Goal: Information Seeking & Learning: Find specific fact

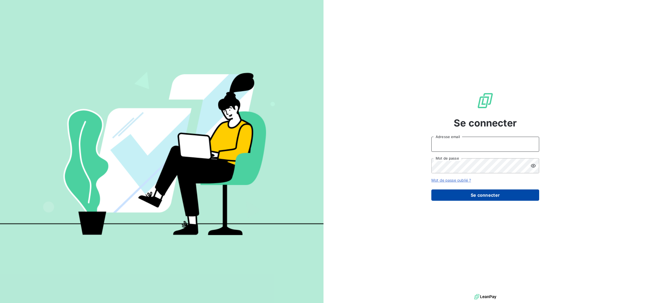
type input "mariama.diallo@greenwishes.fr"
drag, startPoint x: 460, startPoint y: 195, endPoint x: 462, endPoint y: 193, distance: 3.5
click at [462, 193] on button "Se connecter" at bounding box center [485, 195] width 108 height 11
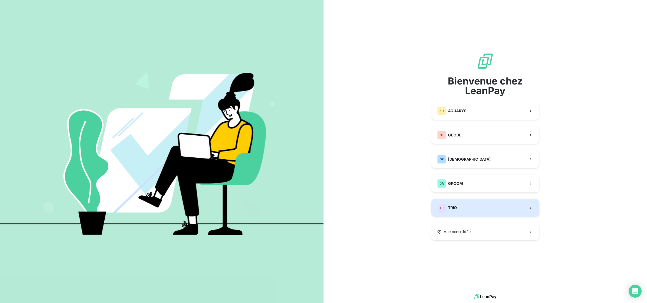
click at [466, 208] on button "TR TRIO" at bounding box center [485, 208] width 108 height 18
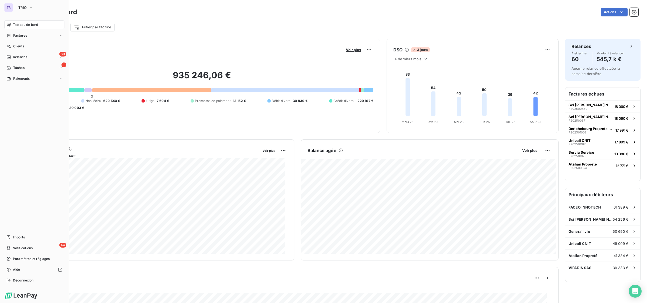
drag, startPoint x: 33, startPoint y: 24, endPoint x: 40, endPoint y: 27, distance: 8.5
click at [33, 24] on span "Tableau de bord" at bounding box center [25, 24] width 25 height 5
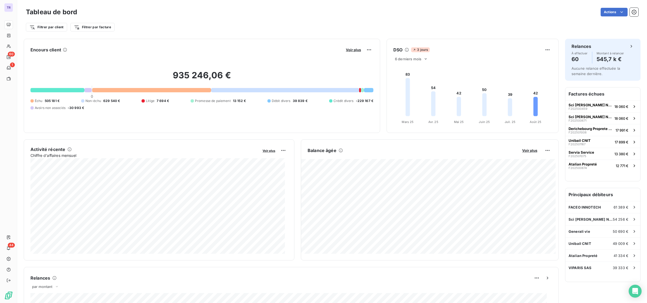
click at [627, 7] on div "Tableau de bord Actions" at bounding box center [332, 11] width 612 height 11
click at [631, 13] on icon "button" at bounding box center [633, 11] width 5 height 5
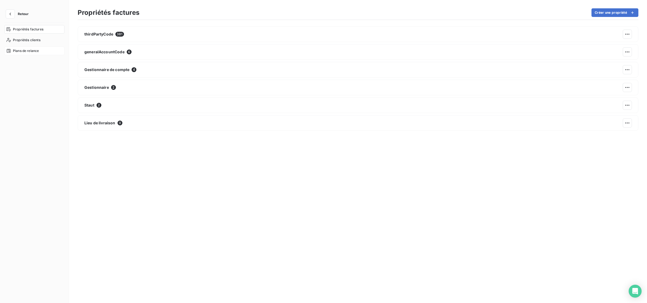
click at [40, 53] on div "Plans de relance" at bounding box center [34, 51] width 60 height 9
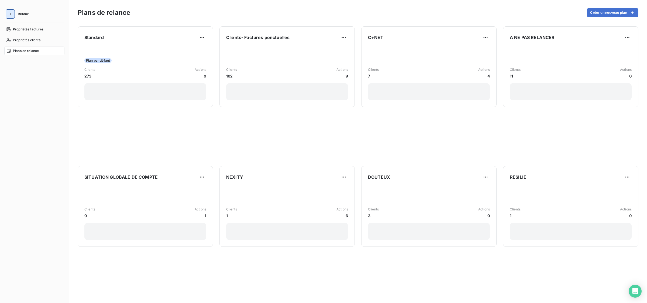
click at [10, 13] on icon "button" at bounding box center [10, 14] width 2 height 3
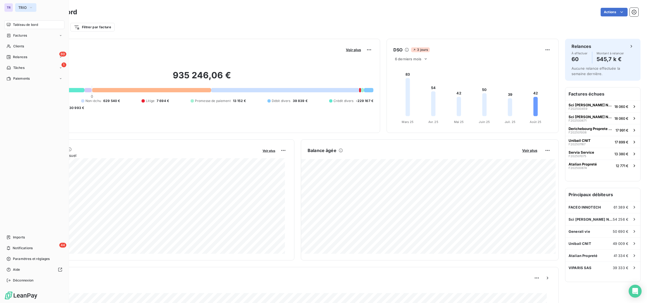
click at [19, 5] on span "TRIO" at bounding box center [22, 7] width 8 height 4
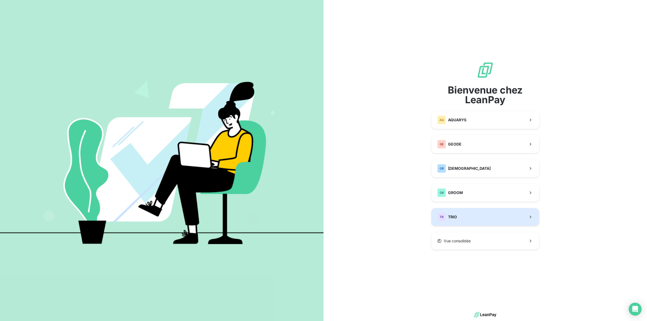
click at [447, 219] on div "TR TRIO" at bounding box center [447, 217] width 20 height 9
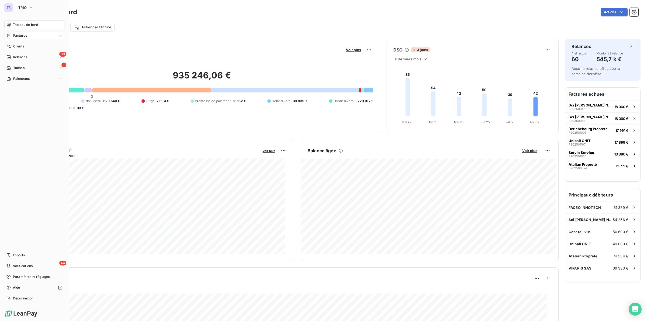
click at [14, 36] on span "Factures" at bounding box center [20, 35] width 14 height 5
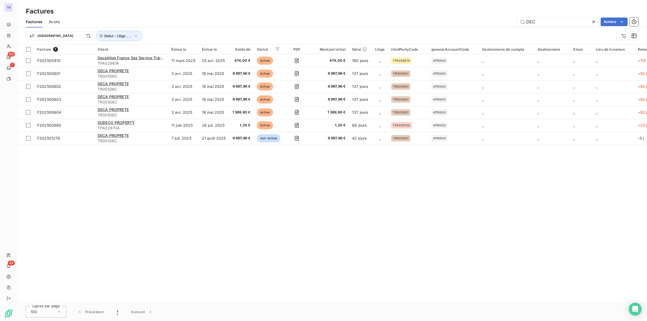
drag, startPoint x: 554, startPoint y: 19, endPoint x: 428, endPoint y: 20, distance: 126.1
click at [461, 19] on div "DEC Actions" at bounding box center [352, 22] width 572 height 9
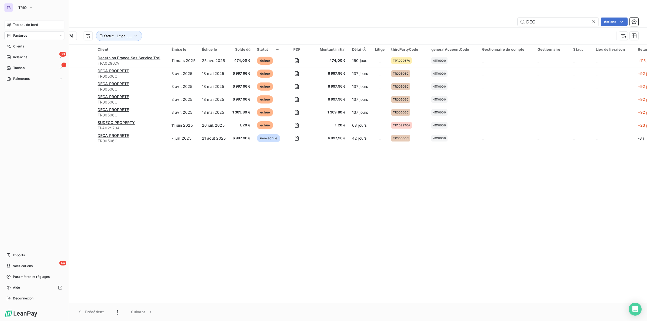
click at [19, 23] on span "Tableau de bord" at bounding box center [25, 24] width 25 height 5
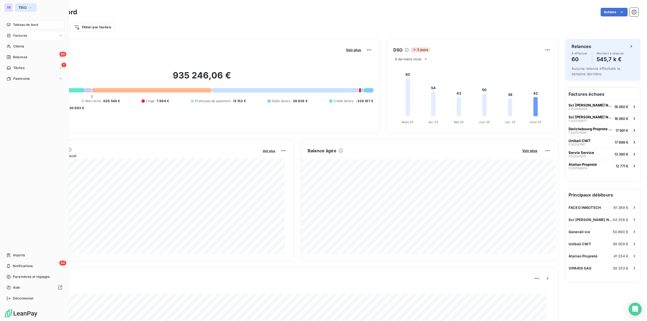
click at [25, 9] on span "TRIO" at bounding box center [22, 7] width 8 height 4
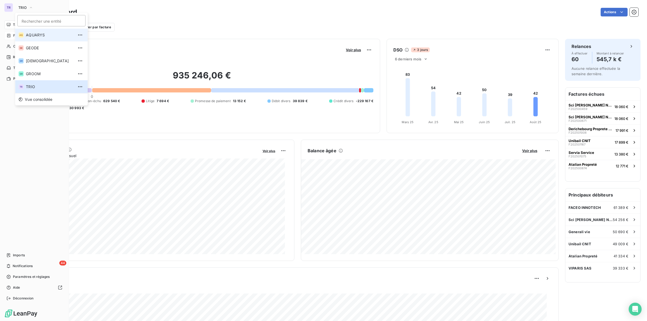
click at [41, 34] on span "AQUARYS" at bounding box center [50, 34] width 48 height 5
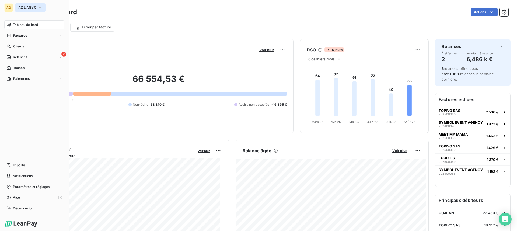
click at [32, 5] on button "AQUARYS" at bounding box center [30, 7] width 30 height 9
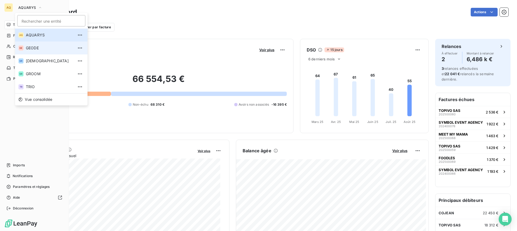
click at [43, 49] on span "GEODE" at bounding box center [50, 47] width 48 height 5
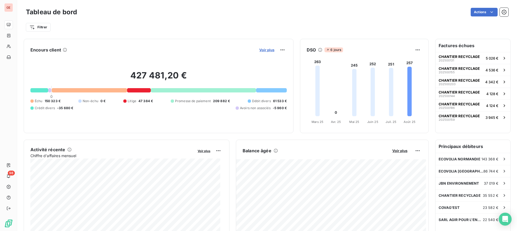
click at [265, 48] on span "Voir plus" at bounding box center [267, 50] width 15 height 4
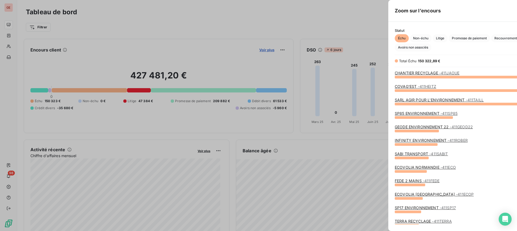
scroll to position [149, 202]
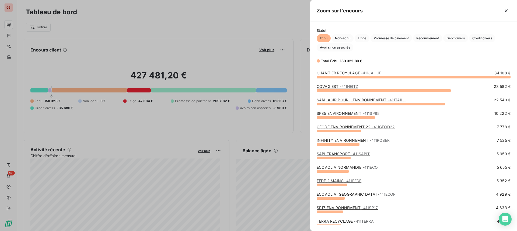
click at [263, 59] on div at bounding box center [258, 115] width 517 height 231
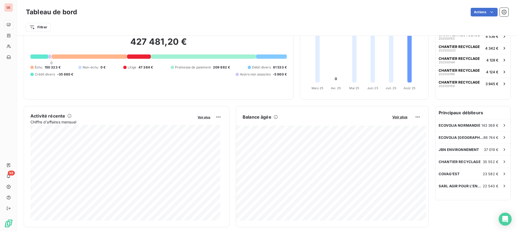
scroll to position [0, 0]
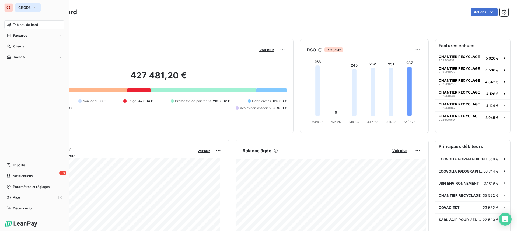
click at [24, 6] on span "GEODE" at bounding box center [24, 7] width 13 height 4
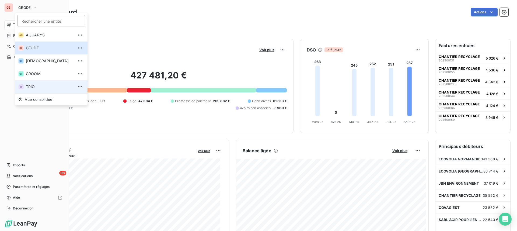
click at [29, 87] on span "TRIO" at bounding box center [50, 86] width 48 height 5
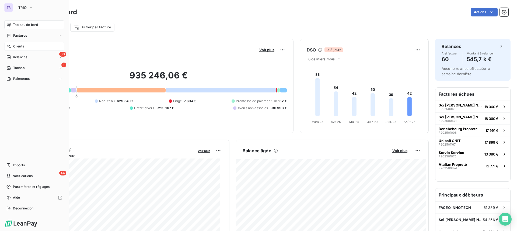
click at [23, 47] on span "Clients" at bounding box center [18, 46] width 11 height 5
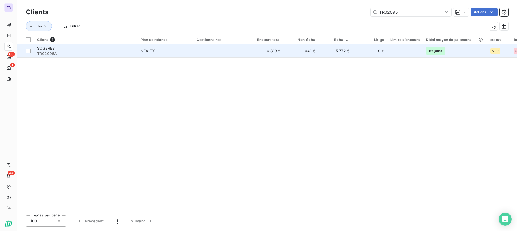
type input "TR02095"
click at [124, 50] on div "SOGERES" at bounding box center [85, 48] width 97 height 5
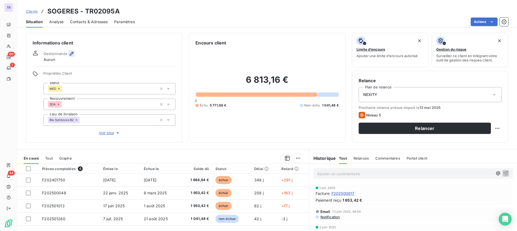
click at [71, 53] on icon "button" at bounding box center [71, 53] width 5 height 5
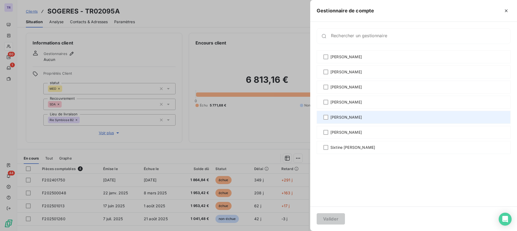
click at [343, 118] on span "[PERSON_NAME]" at bounding box center [347, 117] width 32 height 5
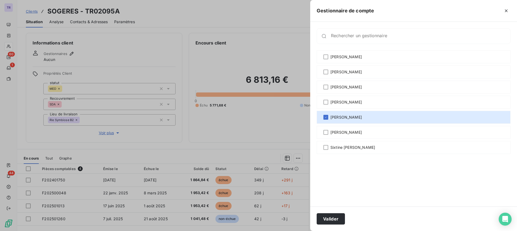
drag, startPoint x: 327, startPoint y: 220, endPoint x: 324, endPoint y: 207, distance: 13.0
click at [327, 219] on button "Valider" at bounding box center [331, 218] width 28 height 11
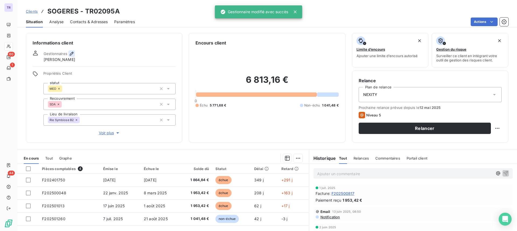
click at [71, 53] on icon "button" at bounding box center [72, 54] width 4 height 4
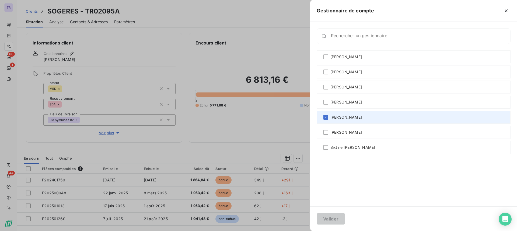
drag, startPoint x: 340, startPoint y: 105, endPoint x: 333, endPoint y: 112, distance: 9.7
click at [340, 104] on span "Juliette Léonard" at bounding box center [347, 101] width 32 height 5
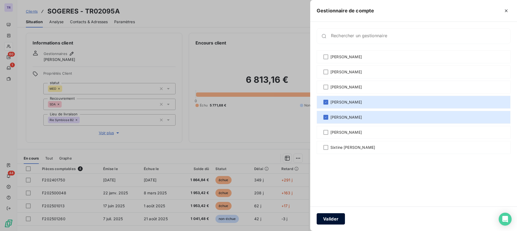
click at [329, 223] on button "Valider" at bounding box center [331, 218] width 28 height 11
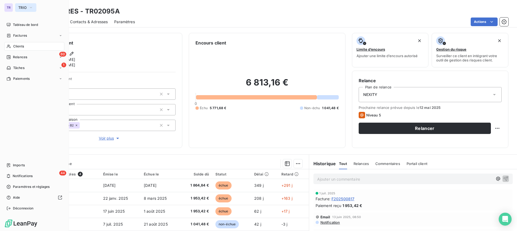
click at [21, 9] on span "TRIO" at bounding box center [22, 7] width 8 height 4
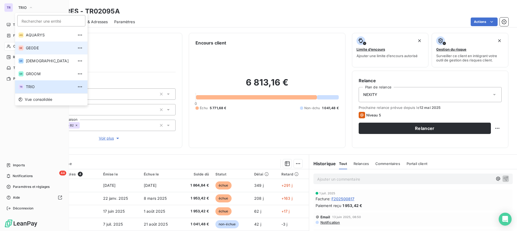
click at [45, 51] on li "GE GEODE" at bounding box center [51, 48] width 72 height 13
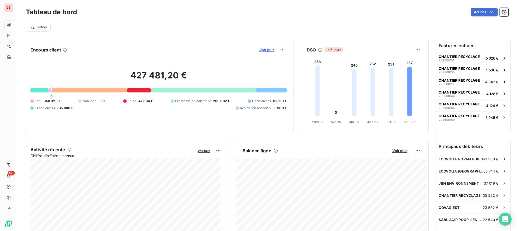
click at [266, 49] on span "Voir plus" at bounding box center [267, 50] width 15 height 4
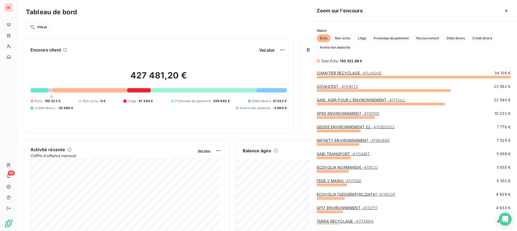
scroll to position [149, 202]
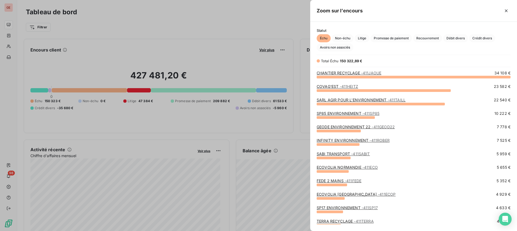
click at [232, 37] on div at bounding box center [258, 115] width 517 height 231
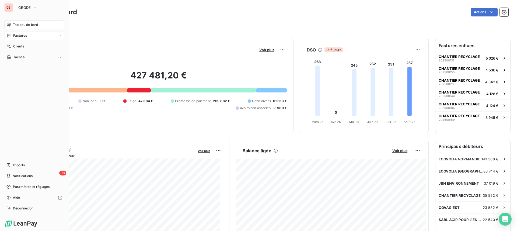
click at [26, 36] on span "Factures" at bounding box center [20, 35] width 14 height 5
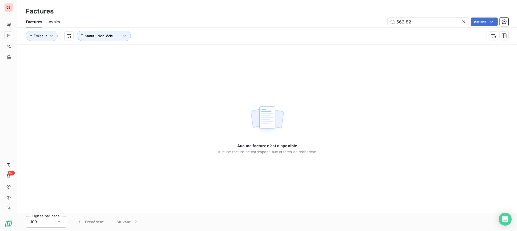
drag, startPoint x: 445, startPoint y: 26, endPoint x: 289, endPoint y: 11, distance: 157.0
click at [303, 13] on div "Factures Factures Avoirs 562.82 Actions Émise le Statut : Non-échu , ..." at bounding box center [267, 22] width 500 height 44
click at [426, 27] on div "Émise le Statut : Non-échu , ..." at bounding box center [267, 35] width 483 height 17
drag, startPoint x: 424, startPoint y: 23, endPoint x: 349, endPoint y: 17, distance: 75.4
click at [349, 17] on div "Factures Avoirs 562.82 Actions" at bounding box center [267, 21] width 500 height 11
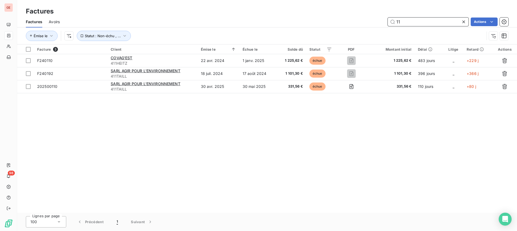
type input "1"
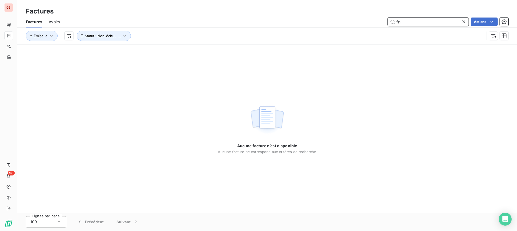
type input "f"
type input "F"
click at [98, 34] on span "Statut : Non-échu , ..." at bounding box center [103, 36] width 36 height 4
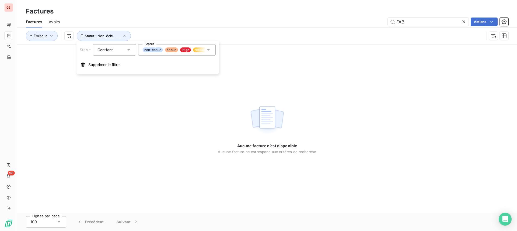
click at [177, 46] on div "non-échue échue litige recouvrement" at bounding box center [177, 49] width 78 height 11
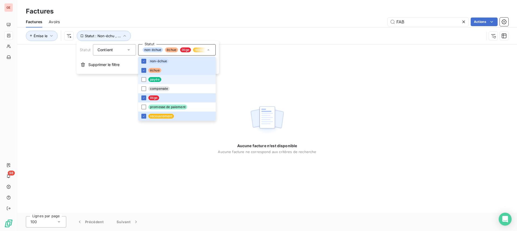
click at [152, 79] on span "payée" at bounding box center [154, 79] width 13 height 5
click at [158, 90] on span "compensée" at bounding box center [158, 88] width 21 height 5
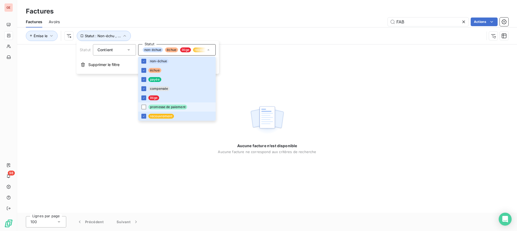
click at [156, 108] on span "promesse de paiement" at bounding box center [167, 107] width 39 height 5
click at [124, 17] on div "Factures Avoirs FAB Actions" at bounding box center [267, 21] width 500 height 11
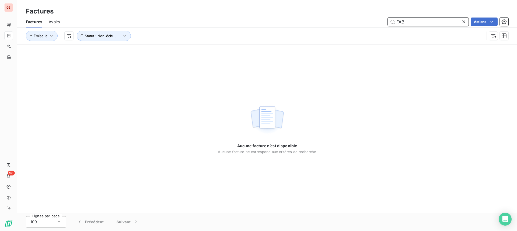
click at [428, 23] on input "FAB" at bounding box center [428, 22] width 81 height 9
drag, startPoint x: 431, startPoint y: 21, endPoint x: 375, endPoint y: 24, distance: 56.7
click at [375, 24] on div "FAB Actions" at bounding box center [287, 22] width 442 height 9
type input "C"
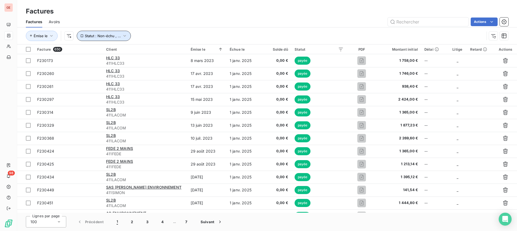
click at [96, 36] on span "Statut : Non-échu , ..." at bounding box center [103, 36] width 36 height 4
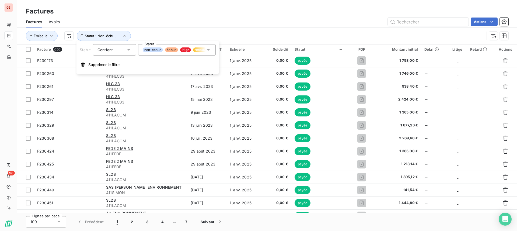
click at [155, 50] on span "non-échue" at bounding box center [153, 49] width 20 height 5
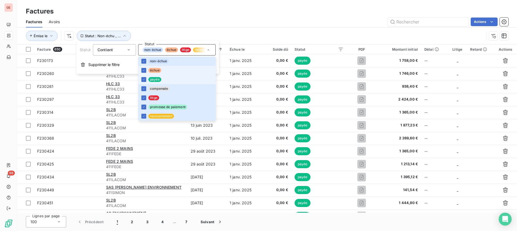
drag, startPoint x: 152, startPoint y: 77, endPoint x: 158, endPoint y: 70, distance: 8.4
click at [152, 77] on li "payée" at bounding box center [177, 79] width 78 height 9
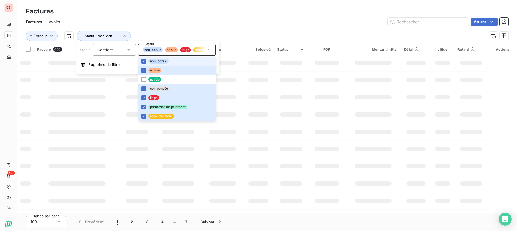
click at [295, 11] on div "Factures" at bounding box center [267, 11] width 500 height 10
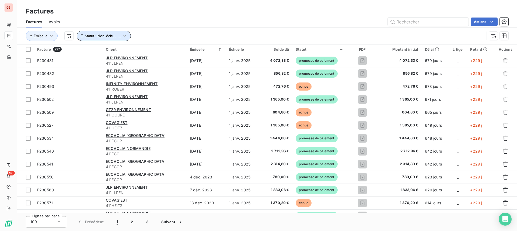
click at [126, 36] on icon "button" at bounding box center [124, 35] width 5 height 5
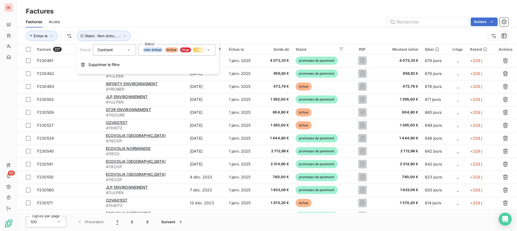
click at [175, 53] on div "non-échue échue litige recouvrement compensée promesse de paiement" at bounding box center [177, 49] width 78 height 11
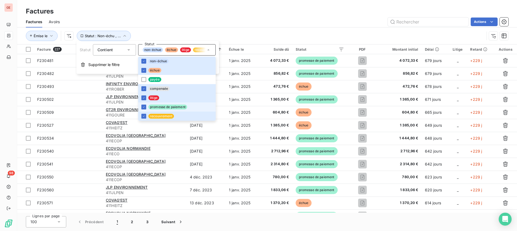
click at [147, 107] on li "promesse de paiement" at bounding box center [177, 106] width 78 height 9
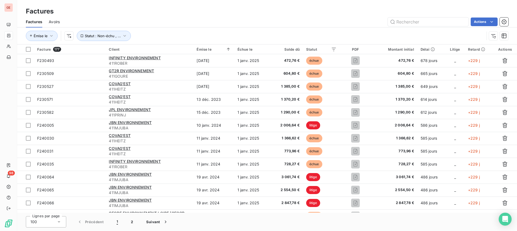
click at [255, 12] on div "Factures" at bounding box center [267, 11] width 500 height 10
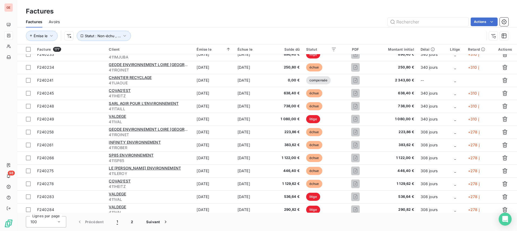
scroll to position [505, 0]
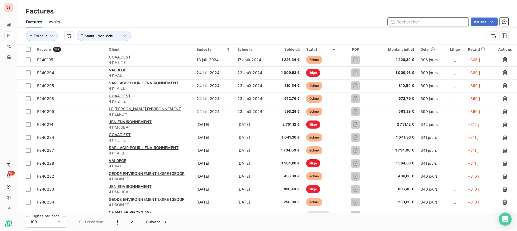
click at [416, 20] on input "text" at bounding box center [428, 22] width 81 height 9
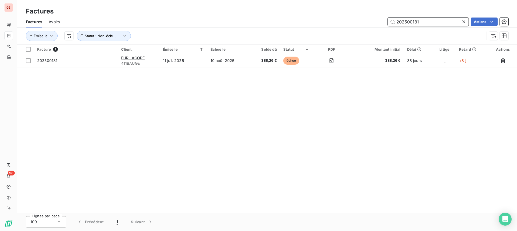
scroll to position [0, 0]
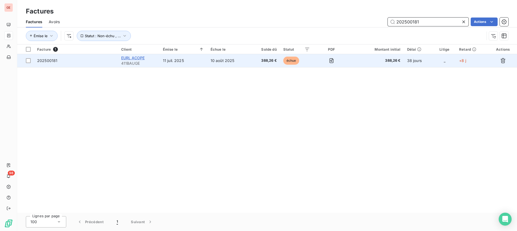
type input "202500181"
click at [143, 57] on span "EURL ACOPE" at bounding box center [133, 58] width 24 height 5
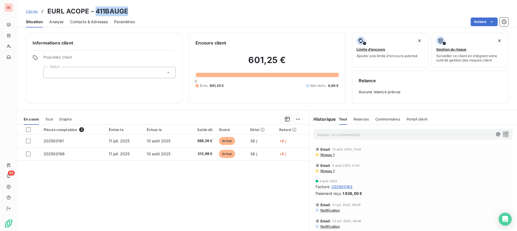
drag, startPoint x: 127, startPoint y: 13, endPoint x: 96, endPoint y: 9, distance: 31.0
click at [96, 9] on h3 "EURL ACOPE - 411BAUGE" at bounding box center [87, 11] width 81 height 10
copy h3 "411BAUGE"
drag, startPoint x: 89, startPoint y: 13, endPoint x: 49, endPoint y: 8, distance: 39.9
click at [49, 8] on h3 "EURL ACOPE - 411BAUGE" at bounding box center [87, 11] width 81 height 10
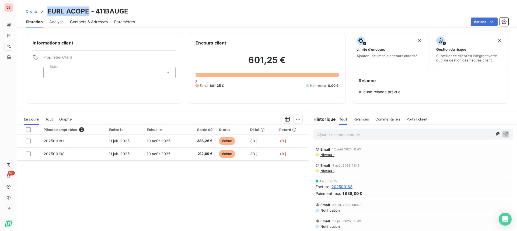
copy h3 "EURL ACOPE"
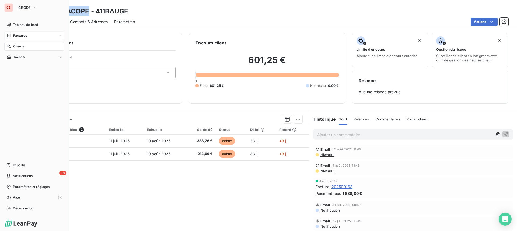
click at [30, 34] on div "Factures" at bounding box center [34, 35] width 60 height 9
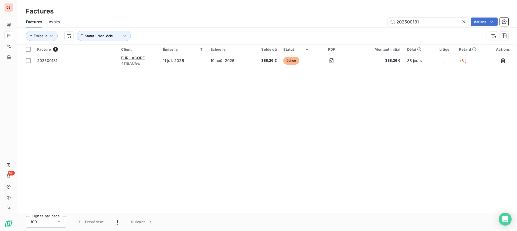
drag, startPoint x: 451, startPoint y: 22, endPoint x: 390, endPoint y: 29, distance: 61.1
click at [387, 27] on div "Factures Avoirs 202500181 Actions Émise le Statut : Non-échu , ..." at bounding box center [267, 30] width 500 height 28
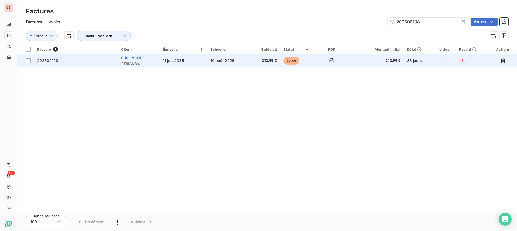
type input "202500198"
click at [129, 57] on span "EURL ACOPE" at bounding box center [133, 58] width 24 height 5
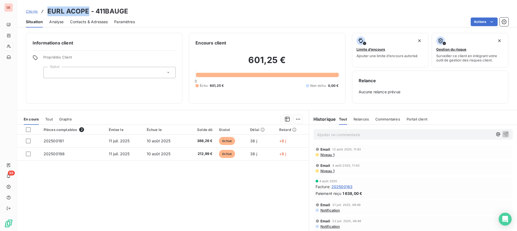
drag, startPoint x: 87, startPoint y: 11, endPoint x: 49, endPoint y: 11, distance: 38.8
click at [49, 11] on h3 "EURL ACOPE - 411BAUGE" at bounding box center [87, 11] width 81 height 10
drag, startPoint x: 57, startPoint y: 15, endPoint x: 130, endPoint y: 11, distance: 73.4
click at [130, 11] on div "Clients EURL ACOPE - 411BAUGE" at bounding box center [267, 11] width 500 height 10
drag, startPoint x: 129, startPoint y: 10, endPoint x: 96, endPoint y: 9, distance: 32.9
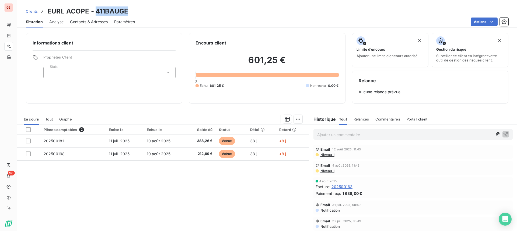
click at [96, 9] on div "Clients EURL ACOPE - 411BAUGE" at bounding box center [267, 11] width 500 height 10
drag, startPoint x: 99, startPoint y: 11, endPoint x: 101, endPoint y: 11, distance: 2.7
copy h3 "411BAUGE"
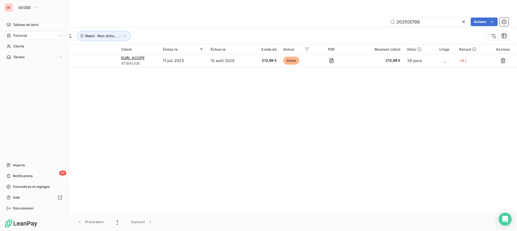
click at [25, 35] on span "Factures" at bounding box center [20, 35] width 14 height 5
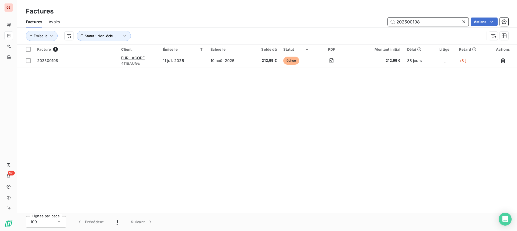
drag, startPoint x: 429, startPoint y: 22, endPoint x: 393, endPoint y: 24, distance: 36.4
click at [356, 22] on div "202500198 Actions" at bounding box center [287, 22] width 442 height 9
paste input "9"
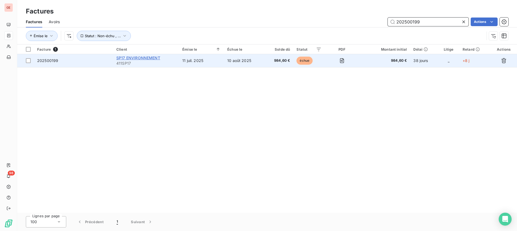
type input "202500199"
click at [130, 57] on span "SP17 ENVIRONNEMENT" at bounding box center [138, 58] width 44 height 5
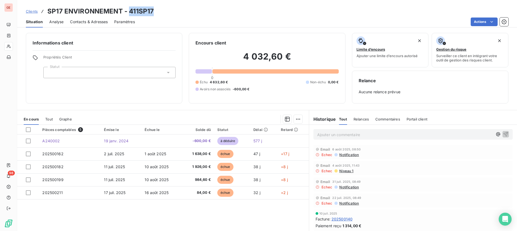
drag, startPoint x: 152, startPoint y: 13, endPoint x: 128, endPoint y: 11, distance: 24.1
click at [128, 11] on h3 "SP17 ENVIRONNEMENT - 411SP17" at bounding box center [100, 11] width 106 height 10
copy h3 "411SP17"
drag, startPoint x: 119, startPoint y: 10, endPoint x: 48, endPoint y: 9, distance: 71.2
click at [48, 9] on h3 "SP17 ENVIRONNEMENT - 411SP17" at bounding box center [100, 11] width 106 height 10
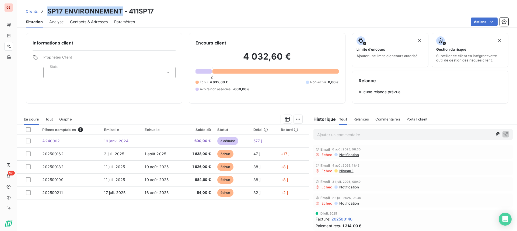
copy h3 "SP17 ENVIRONNEMENT"
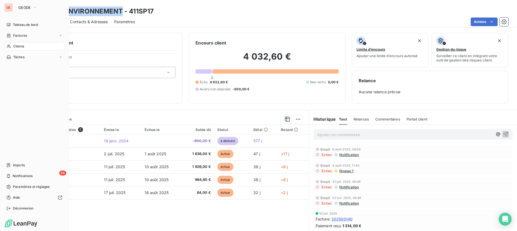
click at [23, 34] on span "Factures" at bounding box center [20, 35] width 14 height 5
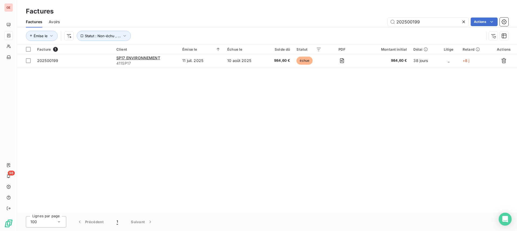
drag, startPoint x: 421, startPoint y: 20, endPoint x: 387, endPoint y: 20, distance: 34.0
click at [358, 20] on div "202500199 Actions" at bounding box center [287, 22] width 442 height 9
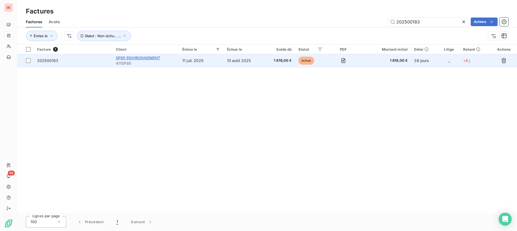
type input "202500183"
click at [140, 59] on span "SP85 ENVIRONNEMENT" at bounding box center [138, 58] width 45 height 5
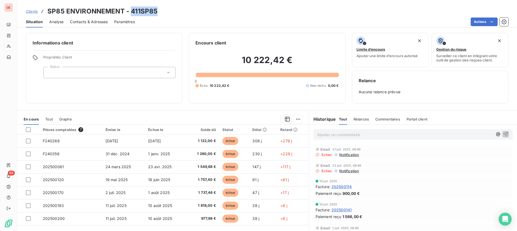
drag, startPoint x: 157, startPoint y: 12, endPoint x: 132, endPoint y: 14, distance: 25.1
click at [132, 14] on div "Clients SP85 ENVIRONNEMENT - 411SP85" at bounding box center [267, 11] width 500 height 10
copy h3 "411SP85"
drag, startPoint x: 122, startPoint y: 12, endPoint x: 48, endPoint y: 13, distance: 73.8
click at [48, 13] on h3 "SP85 ENVIRONNEMENT - 411SP85" at bounding box center [102, 11] width 110 height 10
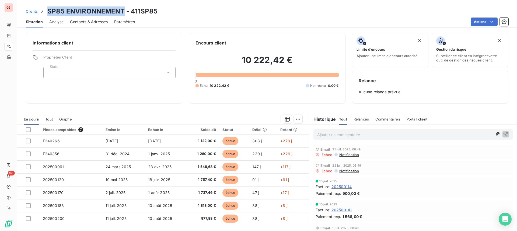
copy h3 "SP85 ENVIRONNEMENT"
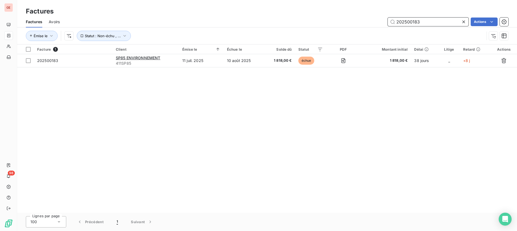
drag, startPoint x: 422, startPoint y: 22, endPoint x: 379, endPoint y: 23, distance: 42.6
click at [374, 21] on div "202500183 Actions" at bounding box center [287, 22] width 442 height 9
paste input "211"
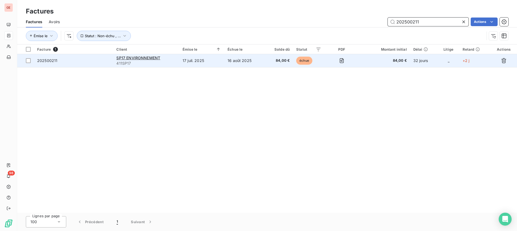
type input "202500211"
click at [52, 60] on span "202500211" at bounding box center [47, 60] width 20 height 5
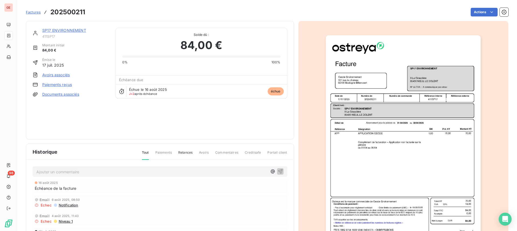
click at [77, 30] on link "SP17 ENVIRONNEMENT" at bounding box center [64, 30] width 44 height 5
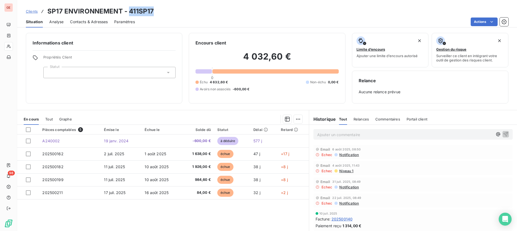
drag, startPoint x: 152, startPoint y: 11, endPoint x: 129, endPoint y: 14, distance: 22.8
click at [129, 14] on h3 "SP17 ENVIRONNEMENT - 411SP17" at bounding box center [100, 11] width 106 height 10
drag, startPoint x: 120, startPoint y: 11, endPoint x: 49, endPoint y: 12, distance: 72.0
click at [49, 12] on h3 "SP17 ENVIRONNEMENT - 411SP17" at bounding box center [100, 11] width 106 height 10
copy h3 "SP17 ENVIRONNEMENT"
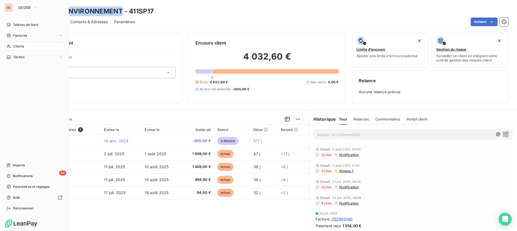
click at [20, 34] on span "Factures" at bounding box center [20, 35] width 14 height 5
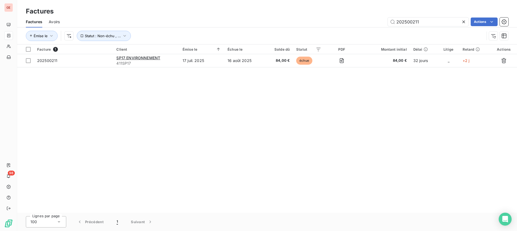
drag, startPoint x: 421, startPoint y: 20, endPoint x: 374, endPoint y: 29, distance: 47.2
click at [372, 29] on div "Factures Avoirs 202500211 Actions Émise le Statut : Non-échu , ..." at bounding box center [267, 30] width 500 height 28
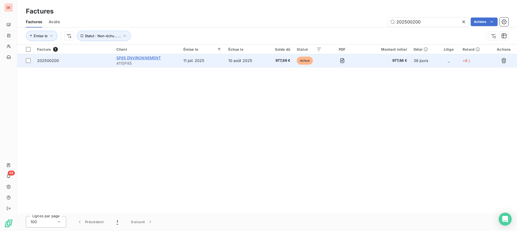
type input "202500200"
click at [152, 58] on span "SP85 ENVIRONNEMENT" at bounding box center [138, 58] width 45 height 5
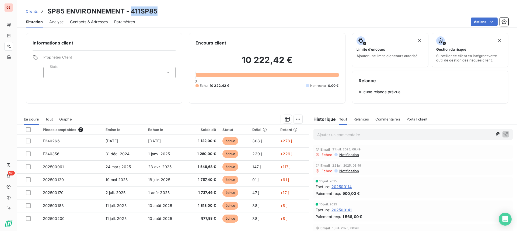
drag, startPoint x: 161, startPoint y: 11, endPoint x: 130, endPoint y: 10, distance: 30.2
click at [130, 10] on div "Clients SP85 ENVIRONNEMENT - 411SP85" at bounding box center [267, 11] width 500 height 10
drag, startPoint x: 130, startPoint y: 10, endPoint x: 132, endPoint y: 13, distance: 3.4
copy h3 "411SP85"
drag, startPoint x: 123, startPoint y: 10, endPoint x: 48, endPoint y: 9, distance: 75.5
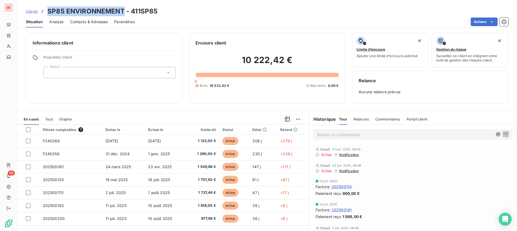
click at [48, 9] on h3 "SP85 ENVIRONNEMENT - 411SP85" at bounding box center [102, 11] width 110 height 10
copy h3 "SP85 ENVIRONNEMENT"
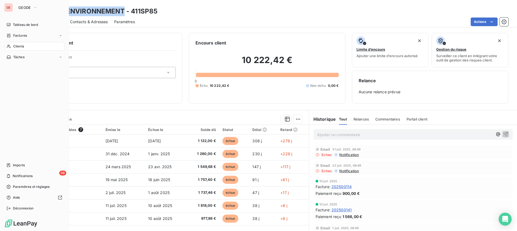
click at [20, 34] on span "Factures" at bounding box center [20, 35] width 14 height 5
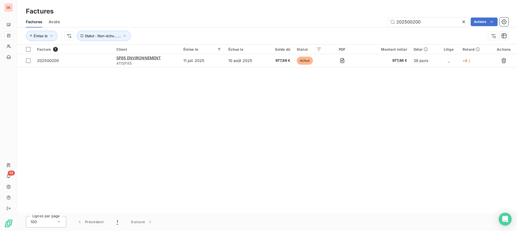
drag, startPoint x: 426, startPoint y: 23, endPoint x: 379, endPoint y: 26, distance: 46.2
click at [373, 25] on div "202500200 Actions" at bounding box center [287, 22] width 442 height 9
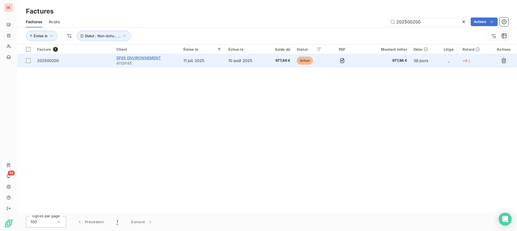
click at [130, 58] on span "SP85 ENVIRONNEMENT" at bounding box center [138, 58] width 45 height 5
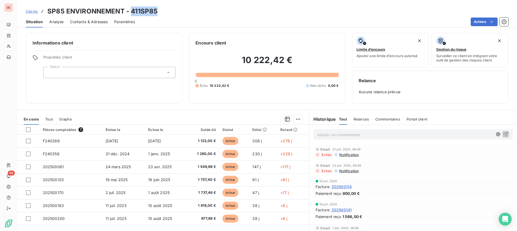
drag, startPoint x: 161, startPoint y: 11, endPoint x: 131, endPoint y: 12, distance: 30.2
click at [131, 12] on div "Clients SP85 ENVIRONNEMENT - 411SP85" at bounding box center [267, 11] width 500 height 10
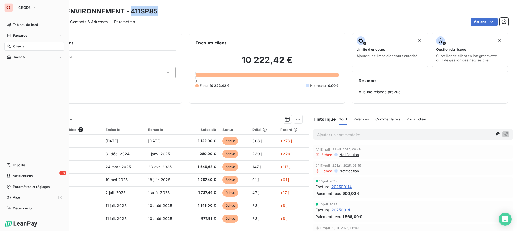
drag, startPoint x: 20, startPoint y: 36, endPoint x: 27, endPoint y: 35, distance: 7.4
click at [20, 36] on span "Factures" at bounding box center [20, 35] width 14 height 5
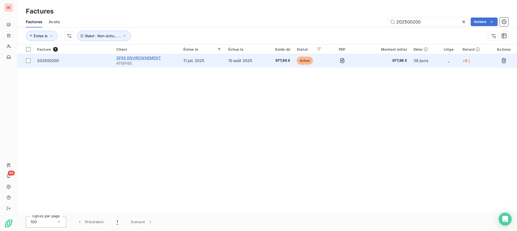
click at [135, 59] on span "SP85 ENVIRONNEMENT" at bounding box center [138, 58] width 45 height 5
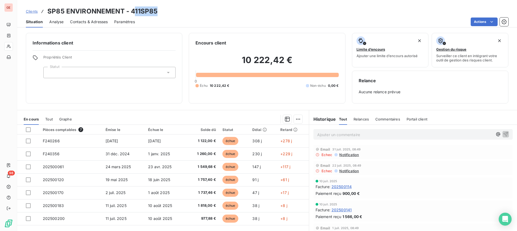
drag, startPoint x: 156, startPoint y: 12, endPoint x: 134, endPoint y: 11, distance: 21.6
click at [134, 11] on h3 "SP85 ENVIRONNEMENT - 411SP85" at bounding box center [102, 11] width 110 height 10
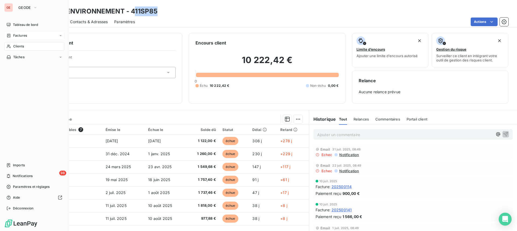
drag, startPoint x: 20, startPoint y: 38, endPoint x: 37, endPoint y: 37, distance: 17.5
click at [20, 38] on div "Factures" at bounding box center [34, 35] width 60 height 9
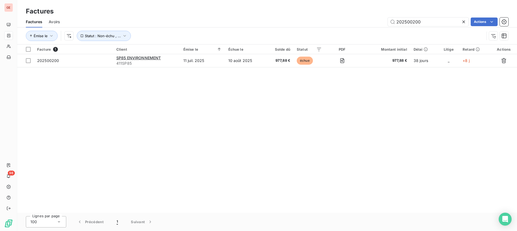
drag, startPoint x: 433, startPoint y: 23, endPoint x: 260, endPoint y: 24, distance: 172.7
click at [285, 24] on div "202500200 Actions" at bounding box center [287, 22] width 442 height 9
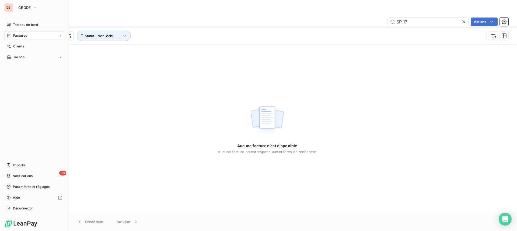
click at [25, 36] on span "Factures" at bounding box center [20, 35] width 14 height 5
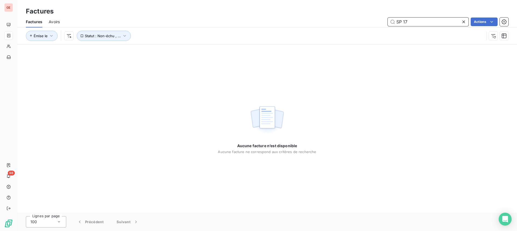
drag, startPoint x: 428, startPoint y: 21, endPoint x: 364, endPoint y: 19, distance: 63.4
click at [363, 17] on div "Factures Avoirs SP 17 Actions" at bounding box center [267, 21] width 500 height 11
paste input "202500211"
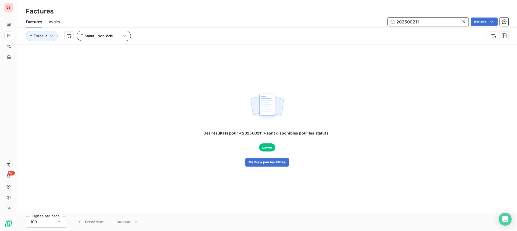
type input "202500211"
click at [107, 39] on button "Statut : Non-échu , ..." at bounding box center [104, 36] width 54 height 10
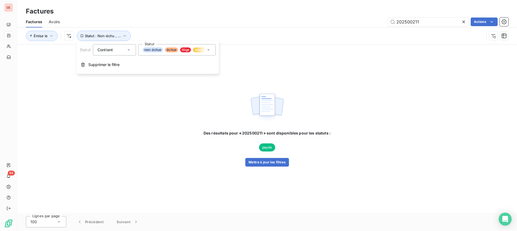
click at [182, 50] on span "litige" at bounding box center [185, 49] width 11 height 5
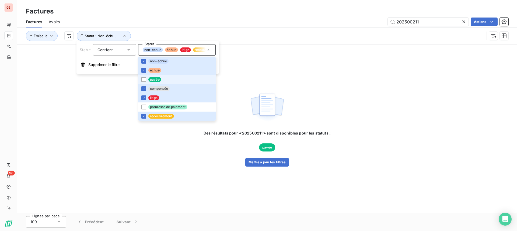
click at [163, 80] on li "payée" at bounding box center [177, 79] width 78 height 9
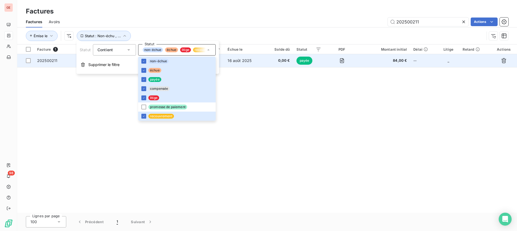
drag, startPoint x: 262, startPoint y: 33, endPoint x: 177, endPoint y: 63, distance: 90.5
click at [258, 34] on div "Émise le Statut : Non-échu , ..." at bounding box center [255, 36] width 459 height 10
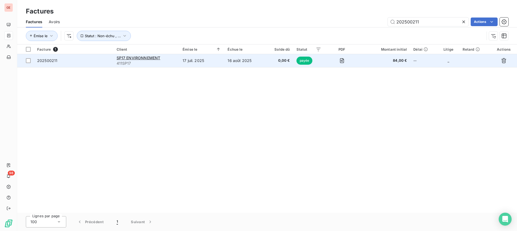
click at [138, 55] on div "SP17 ENVIRONNEMENT" at bounding box center [147, 57] width 60 height 5
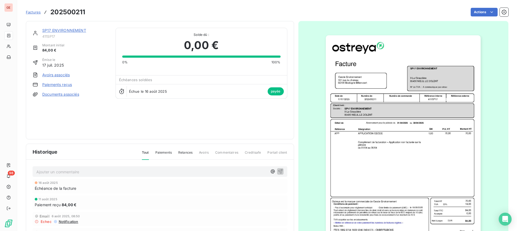
click at [65, 31] on link "SP17 ENVIRONNEMENT" at bounding box center [64, 30] width 44 height 5
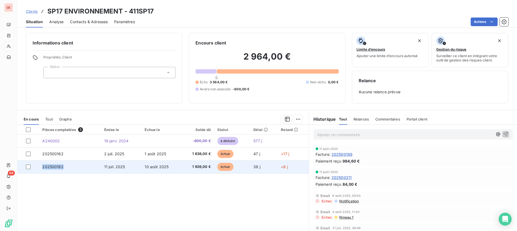
drag, startPoint x: 68, startPoint y: 168, endPoint x: 42, endPoint y: 165, distance: 27.0
click at [42, 165] on td "202500182" at bounding box center [70, 166] width 62 height 13
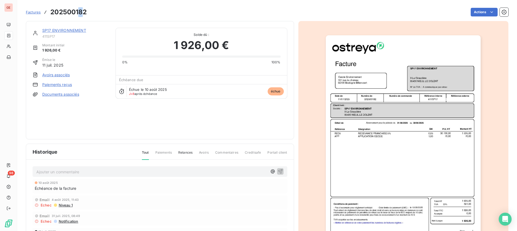
drag, startPoint x: 82, startPoint y: 16, endPoint x: 79, endPoint y: 13, distance: 4.4
click at [79, 13] on h3 "202500182" at bounding box center [68, 12] width 36 height 10
drag, startPoint x: 88, startPoint y: 14, endPoint x: 51, endPoint y: 12, distance: 36.7
click at [51, 12] on div "Factures 202500182 Actions" at bounding box center [267, 11] width 483 height 11
click at [58, 30] on link "SP17 ENVIRONNEMENT" at bounding box center [64, 30] width 44 height 5
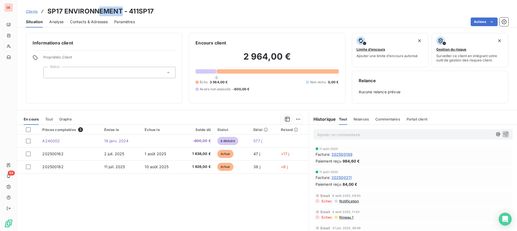
drag, startPoint x: 120, startPoint y: 12, endPoint x: 100, endPoint y: 9, distance: 20.1
click at [100, 9] on h3 "SP17 ENVIRONNEMENT - 411SP17" at bounding box center [100, 11] width 106 height 10
drag, startPoint x: 156, startPoint y: 12, endPoint x: 127, endPoint y: 12, distance: 28.6
click at [127, 12] on div "Clients SP17 ENVIRONNEMENT - 411SP17" at bounding box center [267, 11] width 500 height 10
click at [154, 13] on div "Clients SP17 ENVIRONNEMENT - 411SP17" at bounding box center [267, 11] width 500 height 10
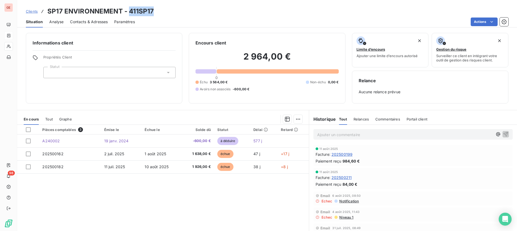
drag, startPoint x: 154, startPoint y: 12, endPoint x: 130, endPoint y: 11, distance: 23.7
click at [130, 11] on div "Clients SP17 ENVIRONNEMENT - 411SP17" at bounding box center [267, 11] width 500 height 10
drag, startPoint x: 130, startPoint y: 11, endPoint x: 132, endPoint y: 14, distance: 3.5
drag, startPoint x: 120, startPoint y: 9, endPoint x: 67, endPoint y: 5, distance: 53.3
click at [67, 5] on div "Clients SP17 ENVIRONNEMENT - 411SP17 Situation Analyse Contacts & Adresses Para…" at bounding box center [267, 13] width 500 height 27
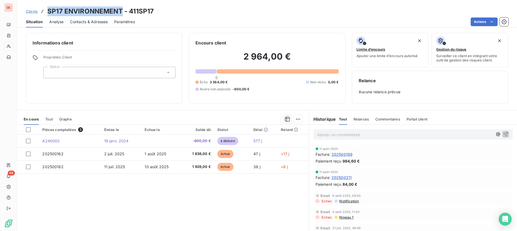
drag, startPoint x: 121, startPoint y: 12, endPoint x: 43, endPoint y: 8, distance: 78.2
click at [43, 8] on div "Clients SP17 ENVIRONNEMENT - 411SP17" at bounding box center [90, 11] width 128 height 10
drag, startPoint x: 146, startPoint y: 11, endPoint x: 130, endPoint y: 11, distance: 15.9
click at [130, 11] on div "Clients SP17 ENVIRONNEMENT - 411SP17" at bounding box center [267, 11] width 500 height 10
click at [150, 13] on h3 "SP17 ENVIRONNEMENT - 411SP17" at bounding box center [100, 11] width 106 height 10
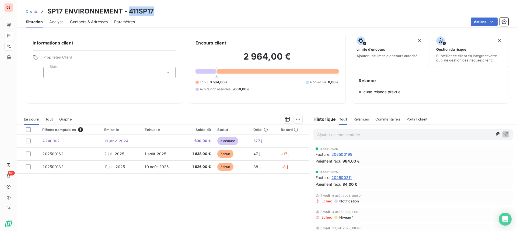
drag, startPoint x: 153, startPoint y: 12, endPoint x: 129, endPoint y: 9, distance: 24.7
click at [129, 9] on div "Clients SP17 ENVIRONNEMENT - 411SP17" at bounding box center [267, 11] width 500 height 10
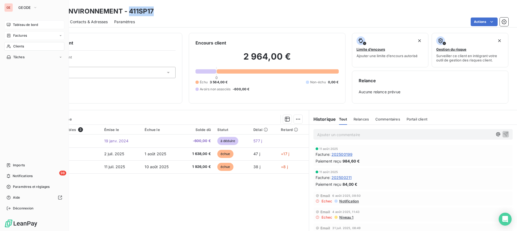
click at [22, 22] on div "Tableau de bord" at bounding box center [34, 24] width 60 height 9
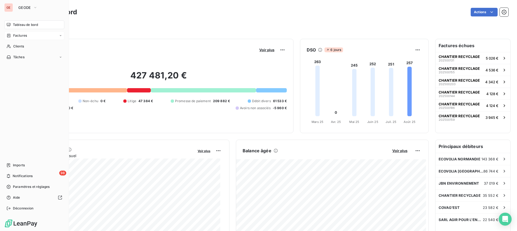
drag, startPoint x: 23, startPoint y: 34, endPoint x: 40, endPoint y: 38, distance: 16.9
click at [24, 34] on span "Factures" at bounding box center [20, 35] width 14 height 5
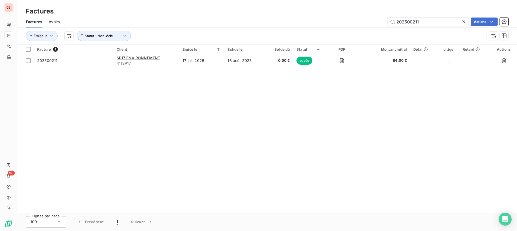
drag, startPoint x: 449, startPoint y: 23, endPoint x: 375, endPoint y: 27, distance: 74.0
click at [375, 27] on div "Factures Avoirs 202500211 Actions" at bounding box center [267, 21] width 500 height 11
type input "202500202"
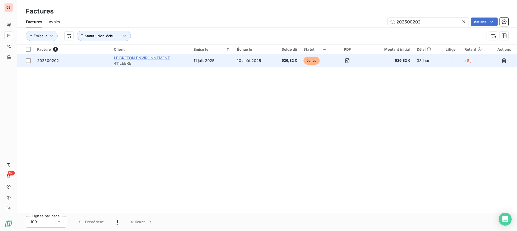
click at [142, 56] on span "LE BRETON ENVIRONNEMENT" at bounding box center [142, 58] width 56 height 5
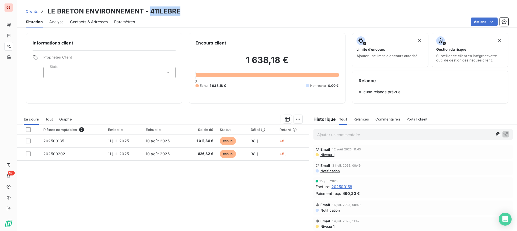
drag, startPoint x: 180, startPoint y: 11, endPoint x: 150, endPoint y: 12, distance: 30.2
click at [150, 12] on div "Clients LE BRETON ENVIRONNEMENT - 411LEBRE" at bounding box center [267, 11] width 500 height 10
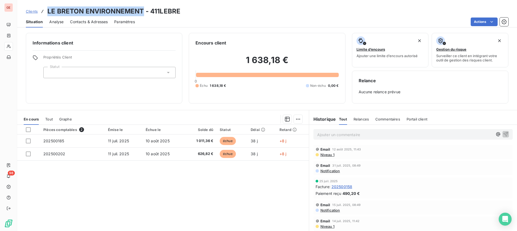
drag, startPoint x: 141, startPoint y: 12, endPoint x: 44, endPoint y: 12, distance: 97.0
click at [44, 12] on div "Clients LE BRETON ENVIRONNEMENT - 411LEBRE" at bounding box center [103, 11] width 155 height 10
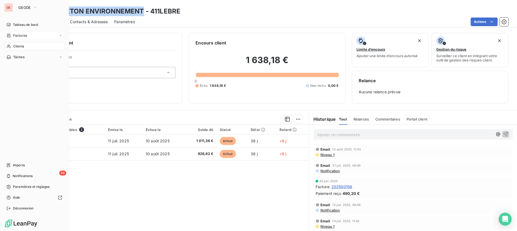
drag, startPoint x: 24, startPoint y: 36, endPoint x: 48, endPoint y: 34, distance: 23.5
click at [24, 36] on span "Factures" at bounding box center [20, 35] width 14 height 5
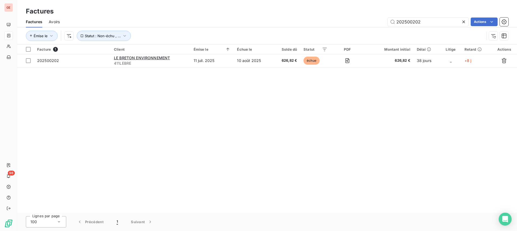
drag, startPoint x: 424, startPoint y: 18, endPoint x: 390, endPoint y: 26, distance: 35.6
click at [370, 22] on div "202500202 Actions" at bounding box center [287, 22] width 442 height 9
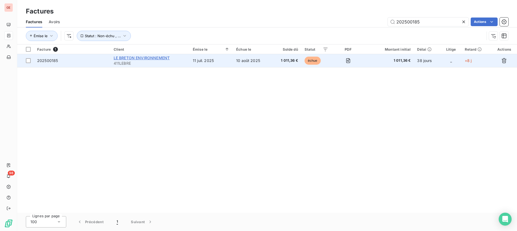
type input "202500185"
click at [152, 57] on span "LE BRETON ENVIRONNEMENT" at bounding box center [142, 58] width 56 height 5
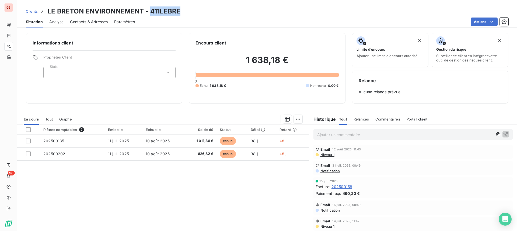
drag, startPoint x: 185, startPoint y: 12, endPoint x: 149, endPoint y: 11, distance: 36.4
click at [149, 11] on div "Clients LE BRETON ENVIRONNEMENT - 411LEBRE" at bounding box center [267, 11] width 500 height 10
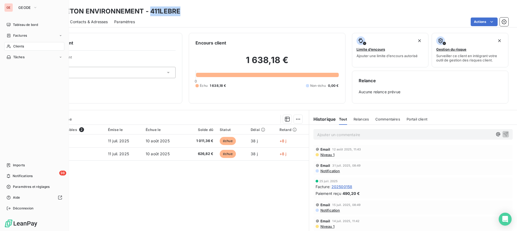
drag, startPoint x: 21, startPoint y: 35, endPoint x: 66, endPoint y: 27, distance: 45.7
click at [21, 35] on span "Factures" at bounding box center [20, 35] width 14 height 5
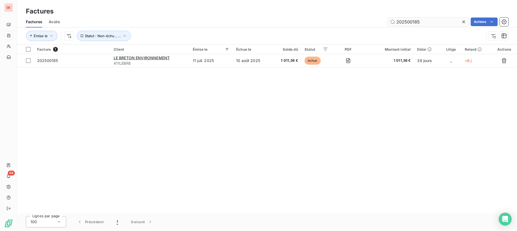
drag, startPoint x: 426, startPoint y: 23, endPoint x: 390, endPoint y: 23, distance: 36.7
click at [390, 23] on input "202500185" at bounding box center [428, 22] width 81 height 9
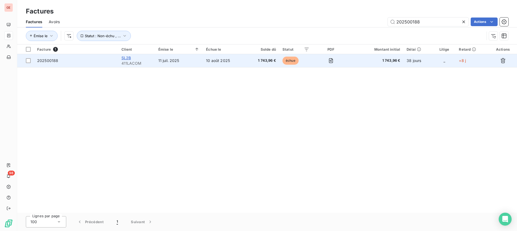
type input "202500188"
click at [131, 60] on span "SL2B" at bounding box center [127, 58] width 10 height 5
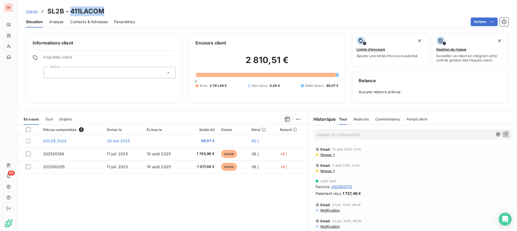
drag, startPoint x: 110, startPoint y: 12, endPoint x: 69, endPoint y: 11, distance: 41.0
click at [69, 11] on div "Clients SL2B - 411LACOM" at bounding box center [267, 11] width 500 height 10
drag, startPoint x: 62, startPoint y: 12, endPoint x: 48, endPoint y: 12, distance: 14.0
click at [48, 12] on h3 "SL2B - 411LACOM" at bounding box center [75, 11] width 57 height 10
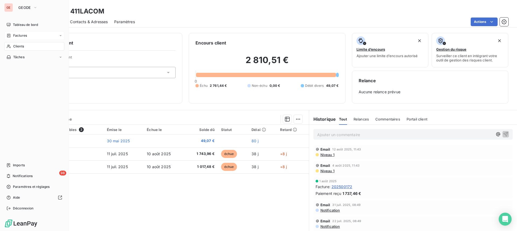
click at [25, 33] on span "Factures" at bounding box center [20, 35] width 14 height 5
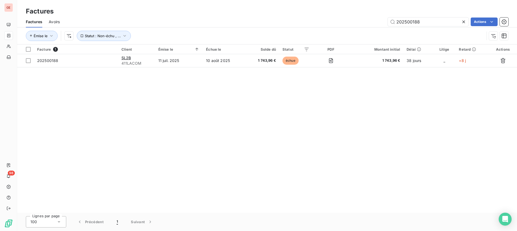
drag, startPoint x: 426, startPoint y: 25, endPoint x: 379, endPoint y: 22, distance: 46.1
click at [379, 22] on div "202500188 Actions" at bounding box center [287, 22] width 442 height 9
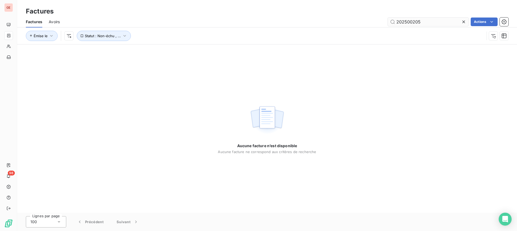
click at [398, 21] on input "202500205" at bounding box center [428, 22] width 81 height 9
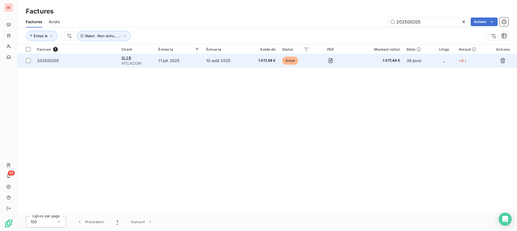
type input "202500205"
click at [133, 56] on div "SL2B" at bounding box center [137, 57] width 30 height 5
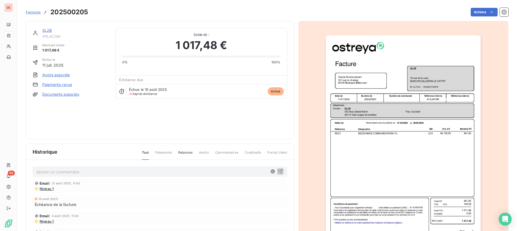
click at [47, 31] on link "SL2B" at bounding box center [47, 30] width 10 height 5
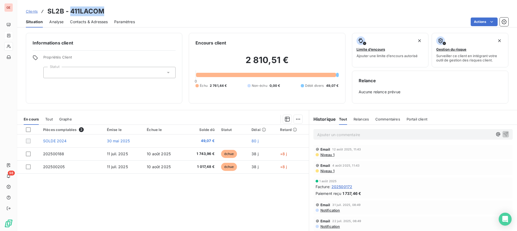
drag, startPoint x: 105, startPoint y: 12, endPoint x: 71, endPoint y: 12, distance: 34.2
click at [71, 12] on div "Clients SL2B - 411LACOM" at bounding box center [267, 11] width 500 height 10
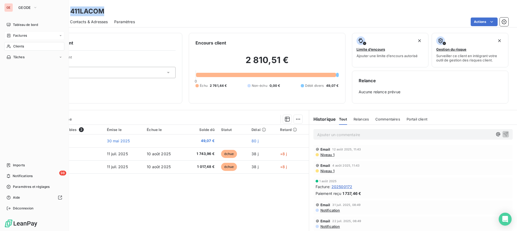
click at [20, 33] on span "Factures" at bounding box center [20, 35] width 14 height 5
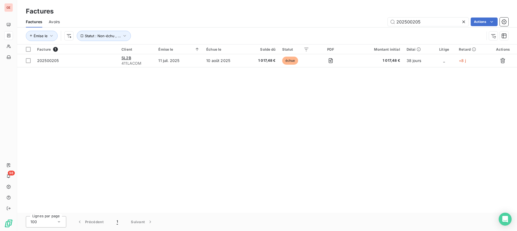
drag, startPoint x: 426, startPoint y: 19, endPoint x: 297, endPoint y: 29, distance: 129.5
click at [298, 29] on div "Factures Avoirs 202500205 Actions Émise le Statut : Non-échu , ..." at bounding box center [267, 30] width 500 height 28
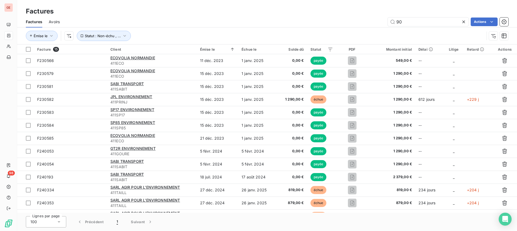
type input "9"
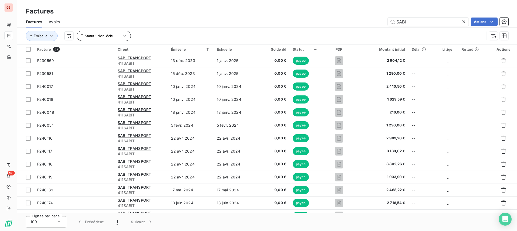
type input "SABI"
click at [99, 36] on span "Statut : Non-échu , ..." at bounding box center [103, 36] width 36 height 4
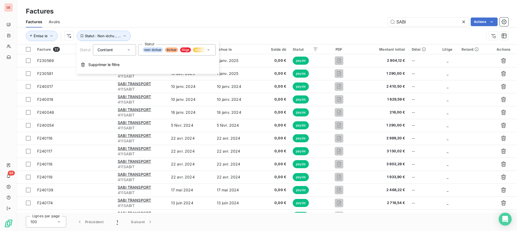
click at [187, 47] on span "litige" at bounding box center [185, 49] width 11 height 5
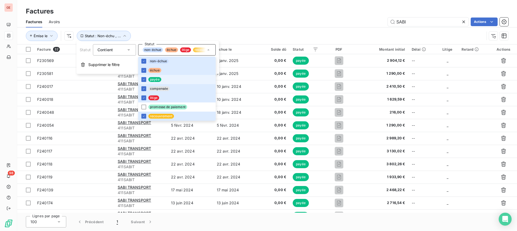
click at [155, 77] on li "payée" at bounding box center [177, 79] width 78 height 9
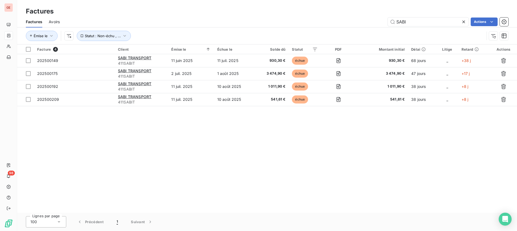
click at [282, 13] on div "Factures" at bounding box center [267, 11] width 500 height 10
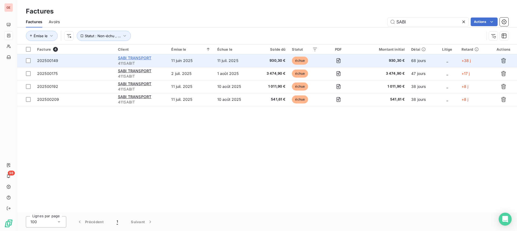
click at [144, 56] on span "SABI TRANSPORT" at bounding box center [134, 58] width 33 height 5
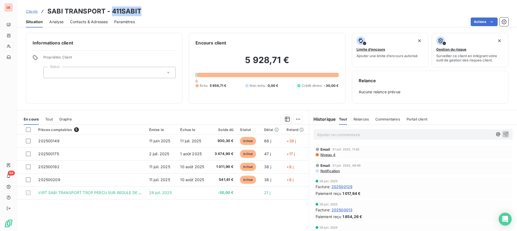
drag, startPoint x: 144, startPoint y: 9, endPoint x: 113, endPoint y: 13, distance: 30.8
click at [113, 13] on div "Clients SABI TRANSPORT - 411SABIT" at bounding box center [267, 11] width 500 height 10
drag, startPoint x: 103, startPoint y: 12, endPoint x: 49, endPoint y: 9, distance: 55.0
click at [49, 9] on h3 "SABI TRANSPORT - 411SABIT" at bounding box center [94, 11] width 94 height 10
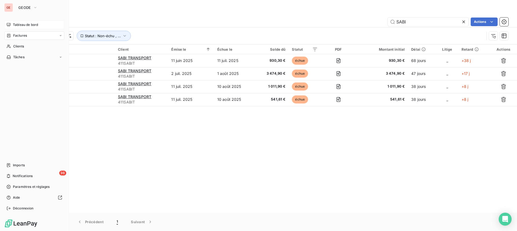
click at [31, 26] on span "Tableau de bord" at bounding box center [25, 24] width 25 height 5
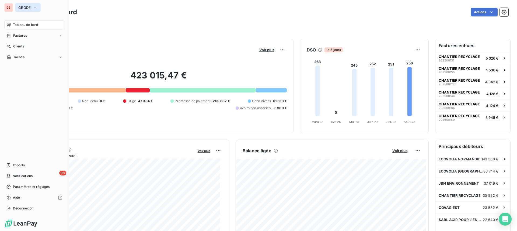
click at [33, 10] on button "GEODE" at bounding box center [28, 7] width 26 height 9
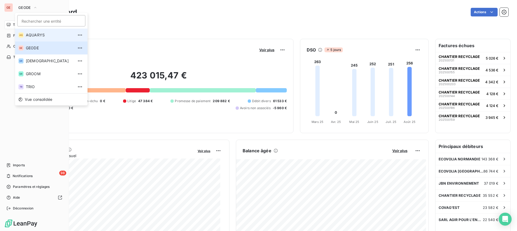
click at [40, 36] on span "AQUARYS" at bounding box center [50, 34] width 48 height 5
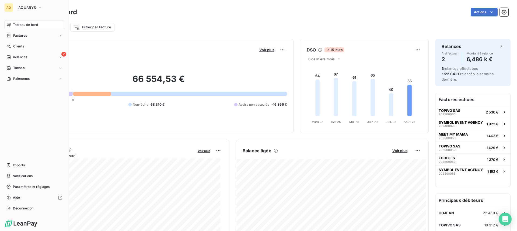
click at [18, 25] on span "Tableau de bord" at bounding box center [25, 24] width 25 height 5
click at [30, 23] on span "Tableau de bord" at bounding box center [25, 24] width 25 height 5
click at [37, 5] on button "AQUARYS" at bounding box center [30, 7] width 30 height 9
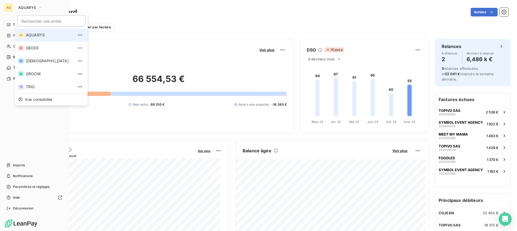
click at [39, 34] on span "AQUARYS" at bounding box center [50, 34] width 48 height 5
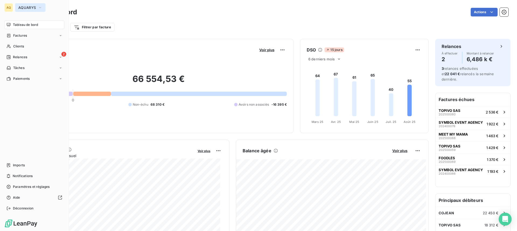
click at [25, 7] on span "AQUARYS" at bounding box center [27, 7] width 18 height 4
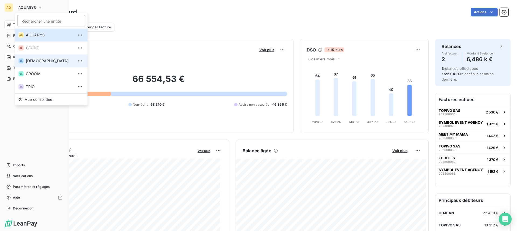
click at [38, 60] on span "[DEMOGRAPHIC_DATA]" at bounding box center [50, 60] width 48 height 5
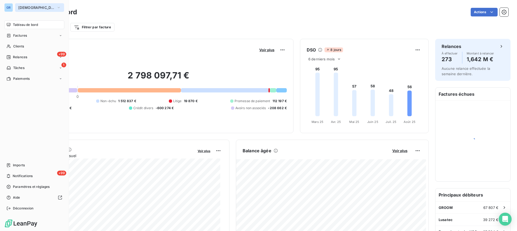
click at [25, 8] on span "[DEMOGRAPHIC_DATA]" at bounding box center [36, 7] width 36 height 4
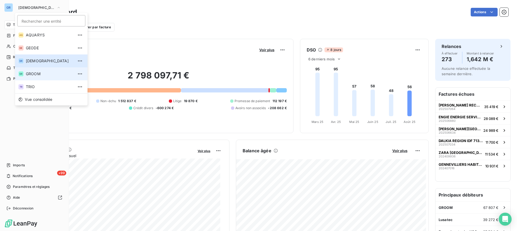
click at [36, 74] on span "GROOM" at bounding box center [50, 73] width 48 height 5
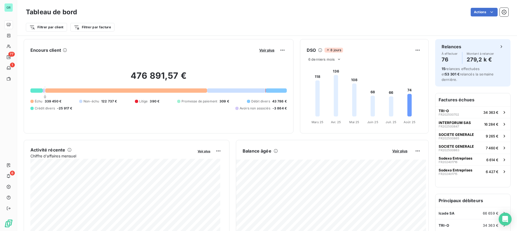
scroll to position [34, 0]
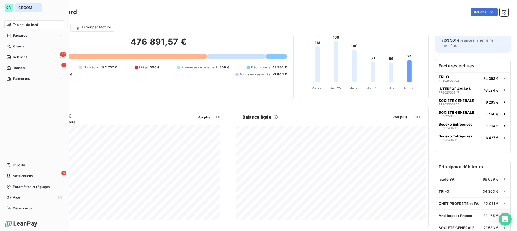
click at [29, 7] on span "GROOM" at bounding box center [25, 7] width 14 height 4
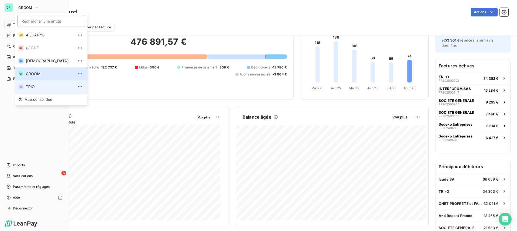
drag, startPoint x: 34, startPoint y: 85, endPoint x: 48, endPoint y: 77, distance: 16.3
click at [34, 85] on span "TRIO" at bounding box center [50, 86] width 48 height 5
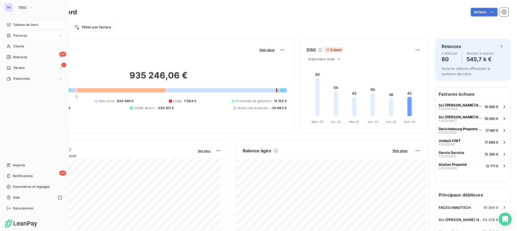
click at [19, 36] on span "Factures" at bounding box center [20, 35] width 14 height 5
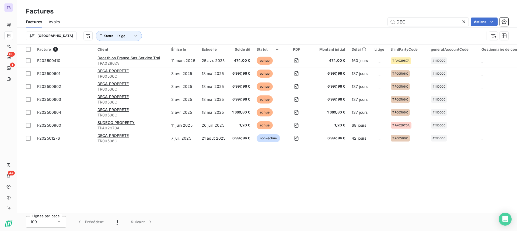
drag, startPoint x: 446, startPoint y: 23, endPoint x: 324, endPoint y: 21, distance: 121.8
click at [331, 21] on div "DEC Actions" at bounding box center [287, 22] width 442 height 9
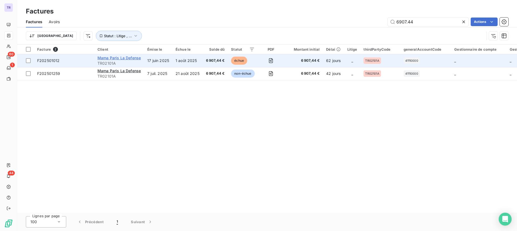
type input "6907.44"
click at [134, 56] on span "Mama Paris La Defense" at bounding box center [119, 58] width 43 height 5
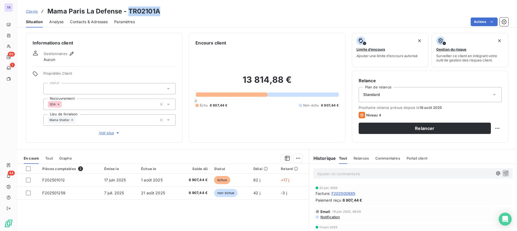
drag, startPoint x: 167, startPoint y: 8, endPoint x: 130, endPoint y: 12, distance: 37.1
click at [130, 12] on div "Clients Mama Paris La Defense - TR02101A" at bounding box center [267, 11] width 500 height 10
copy h3 "TR02101A"
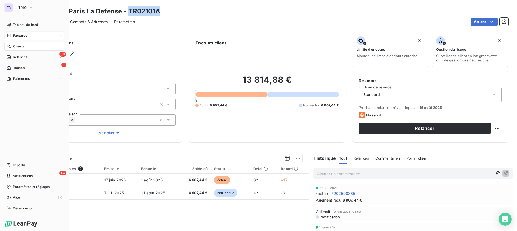
drag, startPoint x: 16, startPoint y: 36, endPoint x: 52, endPoint y: 38, distance: 35.7
click at [17, 36] on span "Factures" at bounding box center [20, 35] width 14 height 5
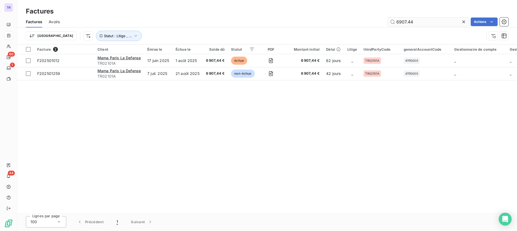
drag, startPoint x: 395, startPoint y: 23, endPoint x: 403, endPoint y: 26, distance: 8.3
click at [395, 23] on input "6907.44" at bounding box center [428, 22] width 81 height 9
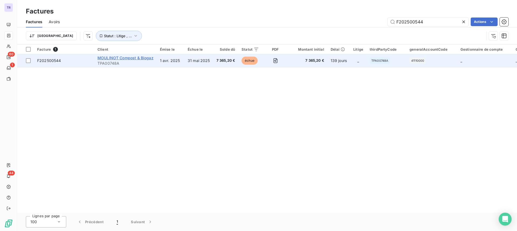
type input "F202500544"
click at [141, 58] on span "MOULINOT Compost & Biogaz" at bounding box center [126, 58] width 56 height 5
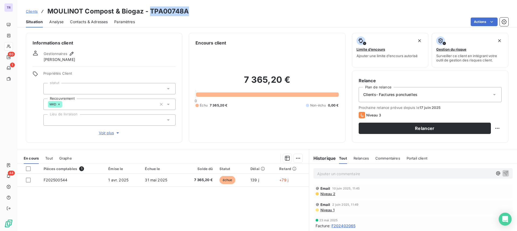
drag, startPoint x: 185, startPoint y: 13, endPoint x: 150, endPoint y: 11, distance: 35.6
click at [150, 11] on h3 "MOULINOT Compost & Biogaz - TPA00748A" at bounding box center [118, 11] width 142 height 10
copy h3 "TPA00748A"
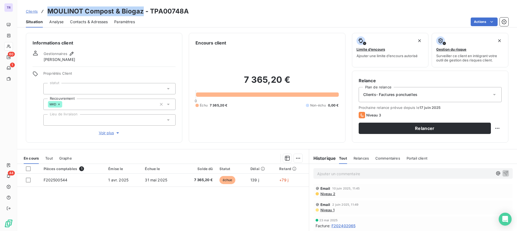
drag, startPoint x: 142, startPoint y: 12, endPoint x: 49, endPoint y: 13, distance: 93.0
click at [49, 13] on h3 "MOULINOT Compost & Biogaz - TPA00748A" at bounding box center [118, 11] width 142 height 10
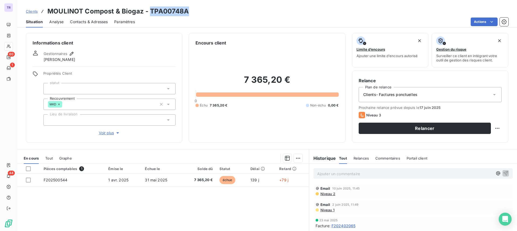
drag, startPoint x: 190, startPoint y: 12, endPoint x: 150, endPoint y: 11, distance: 39.6
click at [150, 11] on div "Clients MOULINOT Compost & Biogaz - TPA00748A" at bounding box center [267, 11] width 500 height 10
copy h3 "TPA00748A"
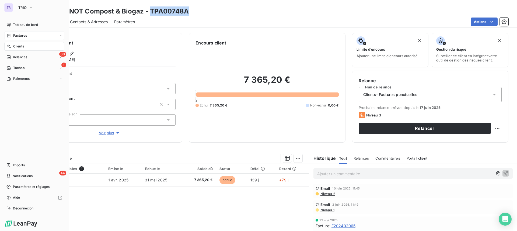
drag, startPoint x: 23, startPoint y: 35, endPoint x: 44, endPoint y: 36, distance: 21.6
click at [23, 35] on span "Factures" at bounding box center [20, 35] width 14 height 5
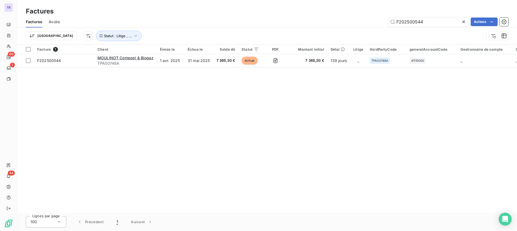
drag, startPoint x: 438, startPoint y: 20, endPoint x: 345, endPoint y: 17, distance: 92.8
click at [369, 19] on div "F202500544 Actions" at bounding box center [287, 22] width 442 height 9
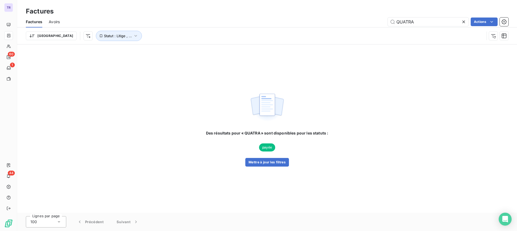
type input "QUATRA"
click at [117, 29] on div "Trier Statut : Litige , ..." at bounding box center [267, 35] width 483 height 17
click at [133, 35] on icon "button" at bounding box center [135, 35] width 5 height 5
click at [150, 50] on span "échue" at bounding box center [153, 49] width 13 height 5
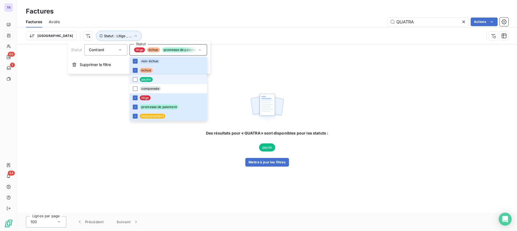
click at [146, 80] on span "payée" at bounding box center [146, 79] width 13 height 5
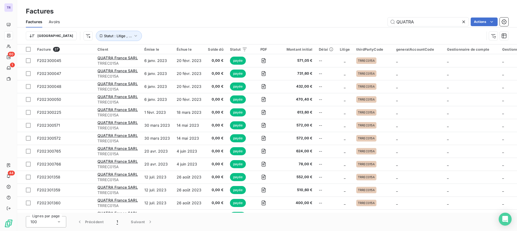
click at [262, 18] on div "QUATRA Actions" at bounding box center [287, 22] width 442 height 9
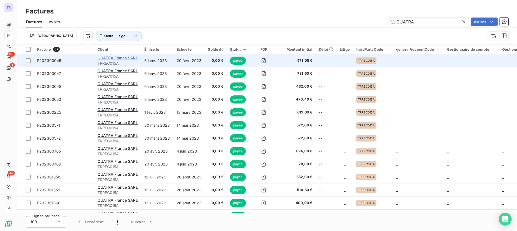
click at [114, 56] on span "QUATRA France SARL" at bounding box center [118, 58] width 40 height 5
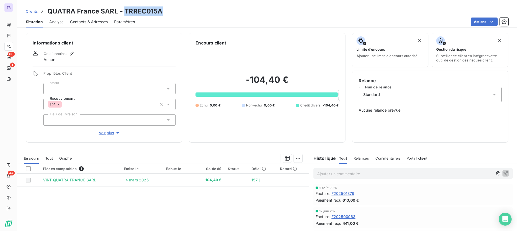
drag, startPoint x: 164, startPoint y: 12, endPoint x: 124, endPoint y: 10, distance: 39.4
click at [124, 10] on div "Clients QUATRA [GEOGRAPHIC_DATA] SARL - TRREC015A" at bounding box center [267, 11] width 500 height 10
copy h3 "TRREC015A"
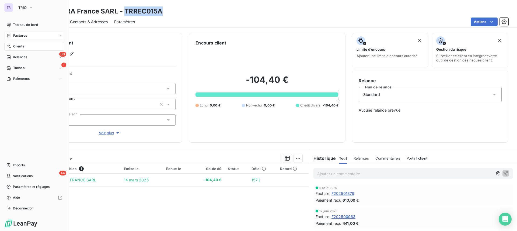
drag, startPoint x: 18, startPoint y: 36, endPoint x: 29, endPoint y: 36, distance: 10.2
click at [18, 36] on span "Factures" at bounding box center [20, 35] width 14 height 5
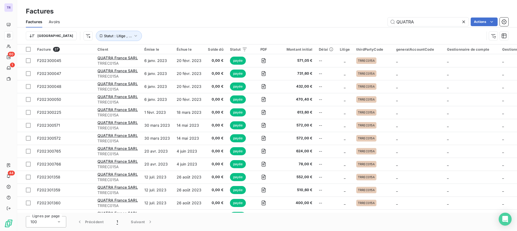
drag, startPoint x: 440, startPoint y: 25, endPoint x: 333, endPoint y: 24, distance: 106.5
click at [342, 23] on div "QUATRA Actions" at bounding box center [287, 22] width 442 height 9
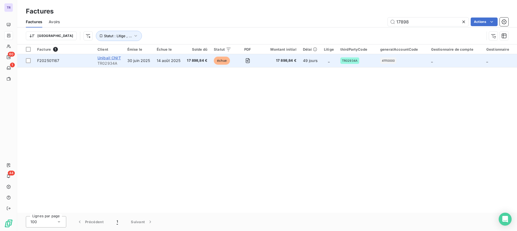
type input "17898"
click at [120, 57] on span "Unibail CNIT" at bounding box center [109, 58] width 23 height 5
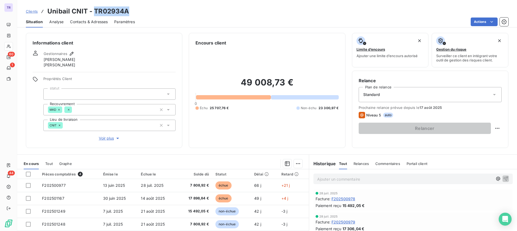
drag, startPoint x: 131, startPoint y: 10, endPoint x: 94, endPoint y: 9, distance: 37.2
click at [94, 9] on div "Clients Unibail CNIT - TR02934A" at bounding box center [267, 11] width 500 height 10
copy h3 "TR02934A"
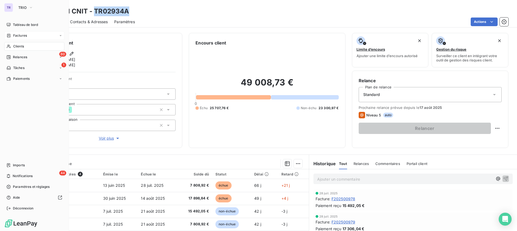
click at [24, 35] on span "Factures" at bounding box center [20, 35] width 14 height 5
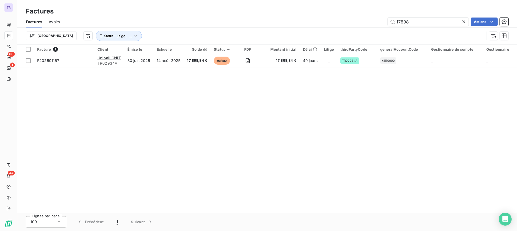
drag, startPoint x: 435, startPoint y: 23, endPoint x: 375, endPoint y: 17, distance: 60.1
click at [375, 17] on div "Factures Avoirs 17898 Actions" at bounding box center [267, 21] width 500 height 11
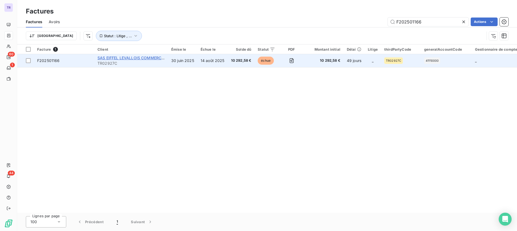
type input "F202501166"
click at [104, 58] on span "SAS EIFFEL LEVALLOIS COMMERCES" at bounding box center [132, 58] width 69 height 5
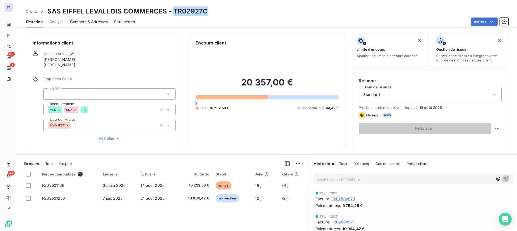
drag, startPoint x: 207, startPoint y: 11, endPoint x: 173, endPoint y: 12, distance: 34.0
click at [173, 12] on div "Clients SAS EIFFEL LEVALLOIS COMMERCES - TR02927C" at bounding box center [267, 11] width 500 height 10
copy h3 "TR02927C"
